Goal: Transaction & Acquisition: Purchase product/service

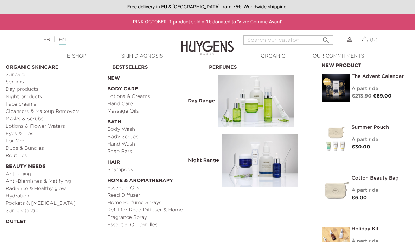
click at [21, 82] on link "Serums" at bounding box center [54, 82] width 97 height 7
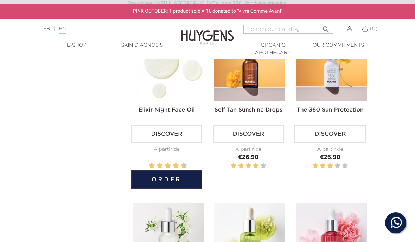
scroll to position [209, 0]
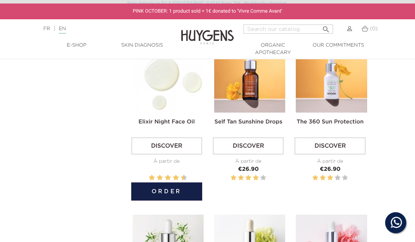
click at [171, 125] on link "Elixir Night Face Oil" at bounding box center [166, 122] width 56 height 6
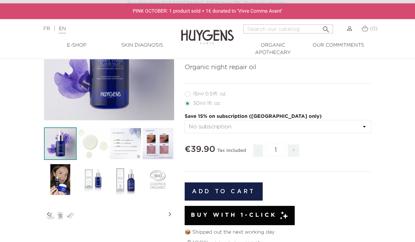
scroll to position [101, 0]
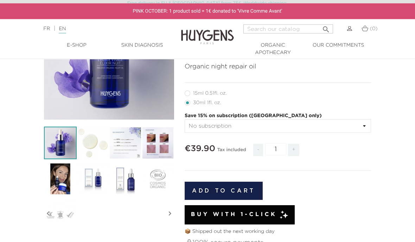
click at [189, 92] on label12"] "15ml 0.51fl. oz." at bounding box center [209, 94] width 51 height 6
radio input "true"
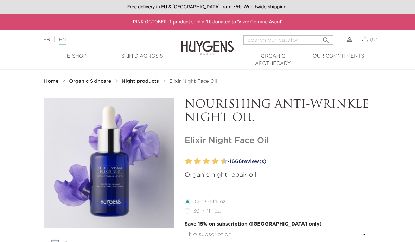
click at [94, 83] on strong "Organic Skincare" at bounding box center [90, 81] width 42 height 5
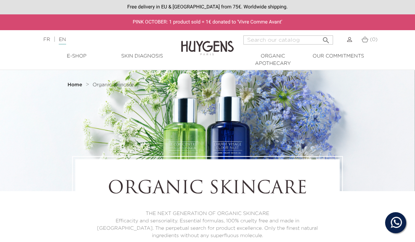
click at [273, 42] on input "Search" at bounding box center [288, 39] width 90 height 9
type input "Crèmee"
click at [272, 41] on input "Crèmee" at bounding box center [288, 39] width 90 height 9
type input "Crème jour"
click at [324, 38] on button " Search" at bounding box center [325, 37] width 13 height 9
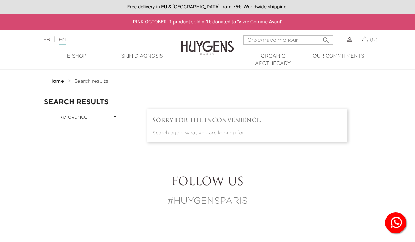
click at [302, 39] on input "Cr&egrave;me jour" at bounding box center [288, 39] width 90 height 9
type input "Creme jour"
click at [324, 38] on button " Search" at bounding box center [325, 37] width 13 height 9
click at [55, 80] on strong "Home" at bounding box center [56, 81] width 15 height 5
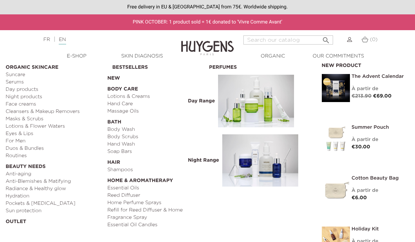
click at [33, 90] on link "Day products" at bounding box center [54, 89] width 97 height 7
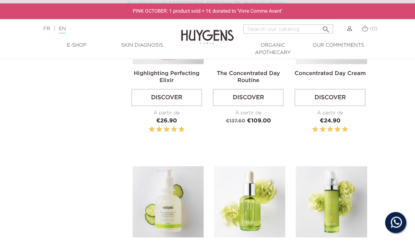
scroll to position [273, 0]
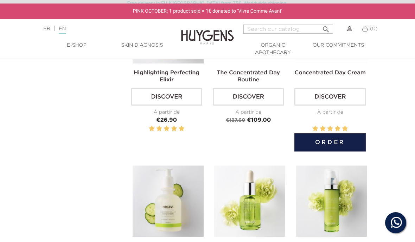
click at [331, 76] on link "Concentrated Day Cream" at bounding box center [329, 73] width 71 height 6
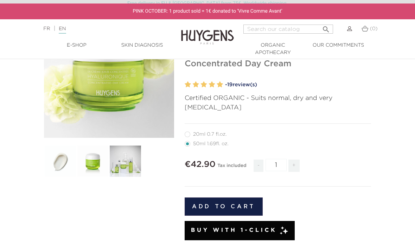
scroll to position [82, 0]
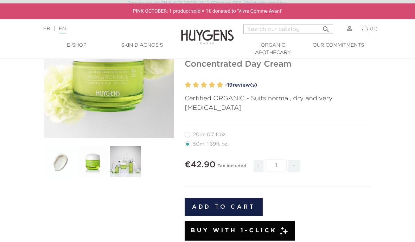
click at [188, 132] on label27"] "20ml 0.7 fl.oz." at bounding box center [209, 135] width 50 height 6
radio input "true"
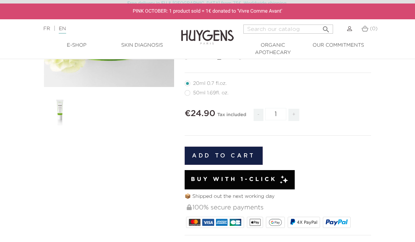
scroll to position [128, 0]
